Goal: Connect with others: Connect with others

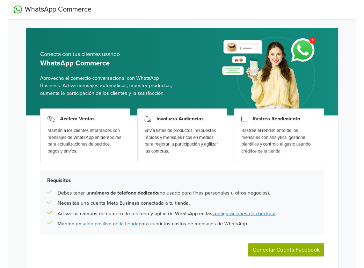
scroll to position [29, 0]
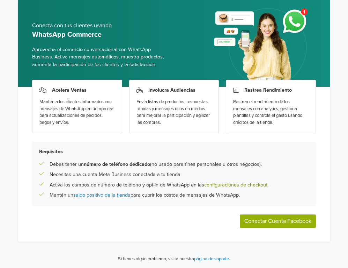
click at [221, 183] on link "configuraciones de checkout" at bounding box center [235, 185] width 63 height 6
click at [99, 196] on link "saldo positivo de la tienda" at bounding box center [101, 195] width 57 height 6
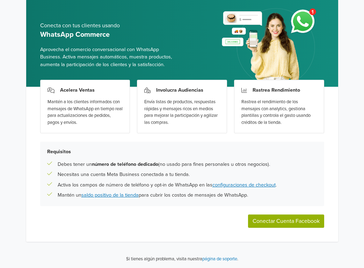
scroll to position [0, 0]
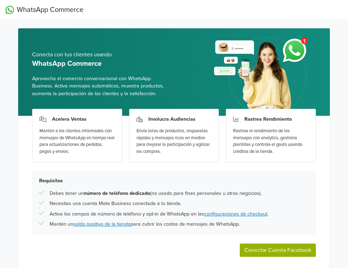
scroll to position [29, 0]
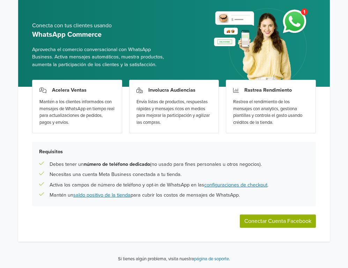
click at [254, 216] on button "Conectar Cuenta Facebook" at bounding box center [278, 220] width 76 height 13
click at [270, 227] on div "Acelera Ventas Mantén a los clientes informados con mensajes de WhatsApp en tie…" at bounding box center [174, 164] width 312 height 155
click at [269, 219] on button "Conectar Cuenta Facebook" at bounding box center [278, 220] width 76 height 13
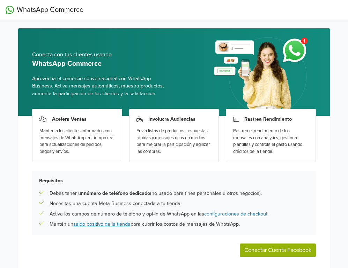
scroll to position [29, 0]
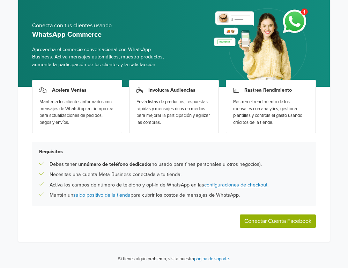
click at [258, 219] on button "Conectar Cuenta Facebook" at bounding box center [278, 220] width 76 height 13
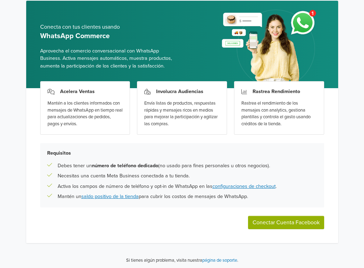
scroll to position [29, 0]
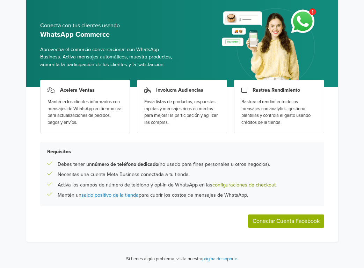
click at [236, 185] on link "configuraciones de checkout" at bounding box center [243, 185] width 63 height 6
